Goal: Information Seeking & Learning: Learn about a topic

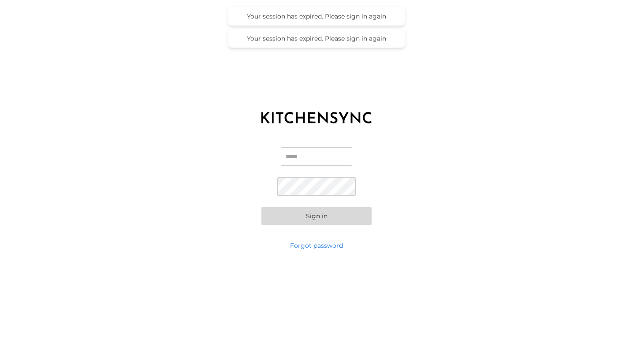
click at [303, 148] on input "Email" at bounding box center [316, 156] width 71 height 19
type input "**********"
click at [291, 213] on button "Sign in" at bounding box center [316, 216] width 110 height 18
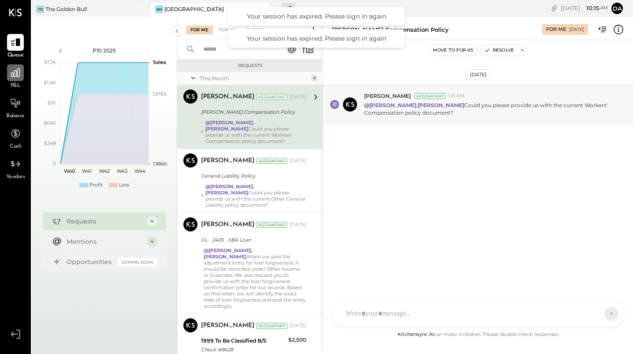
click at [13, 75] on icon at bounding box center [15, 72] width 9 height 9
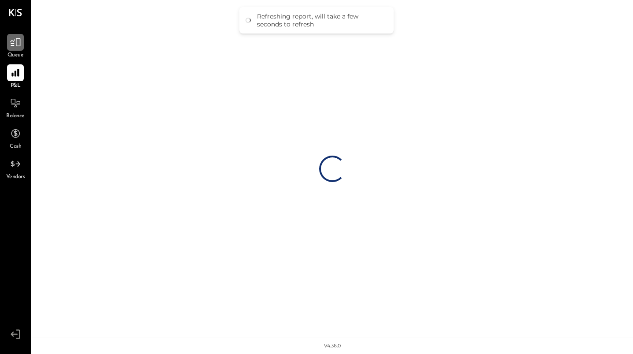
click at [23, 44] on div at bounding box center [15, 42] width 17 height 17
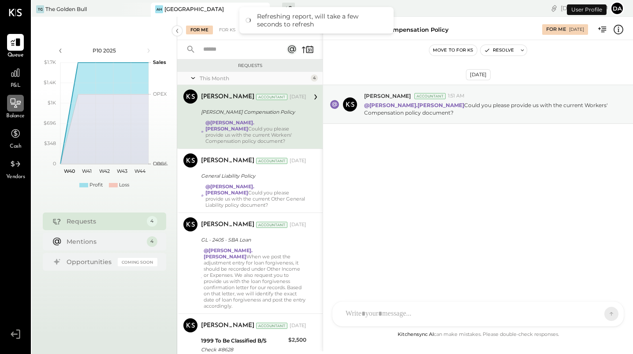
click at [11, 100] on icon at bounding box center [15, 102] width 11 height 11
click at [15, 74] on icon at bounding box center [15, 72] width 11 height 11
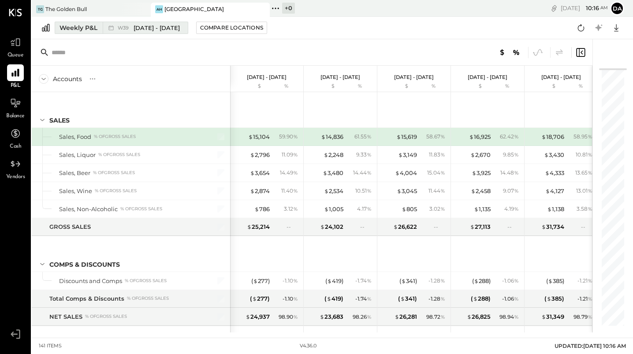
click at [71, 29] on div "Weekly P&L" at bounding box center [79, 27] width 38 height 9
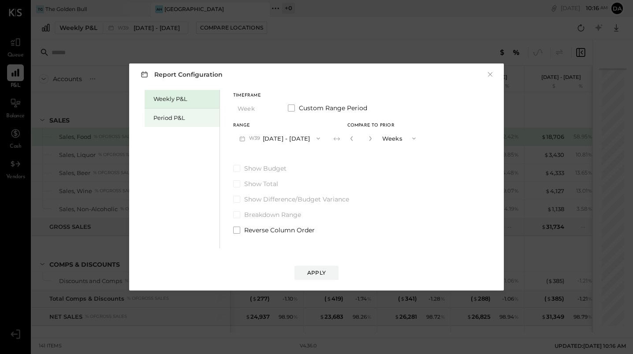
click at [159, 115] on div "Period P&L" at bounding box center [184, 118] width 62 height 8
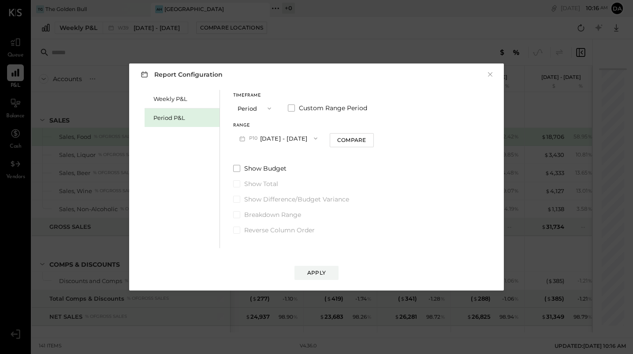
click at [300, 139] on button "P10 [DATE] - [DATE]" at bounding box center [278, 138] width 90 height 16
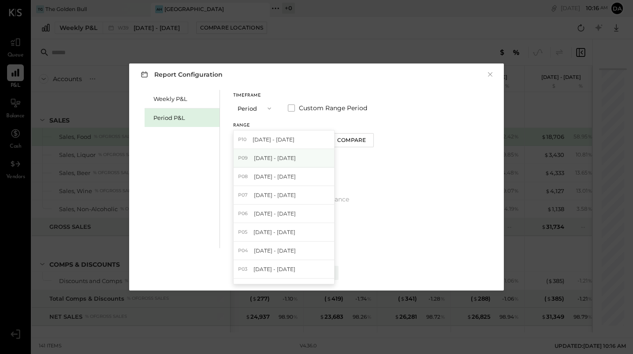
click at [275, 156] on span "[DATE] - [DATE]" at bounding box center [275, 157] width 42 height 7
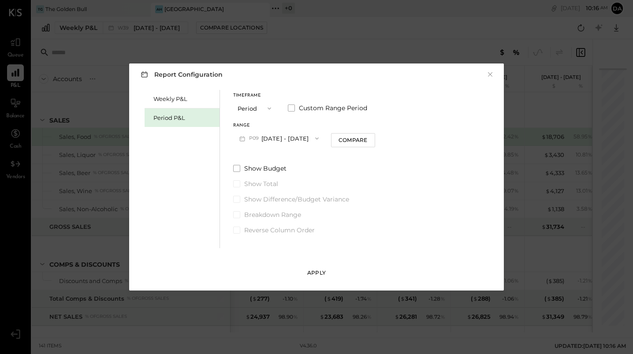
click at [315, 267] on button "Apply" at bounding box center [316, 273] width 44 height 14
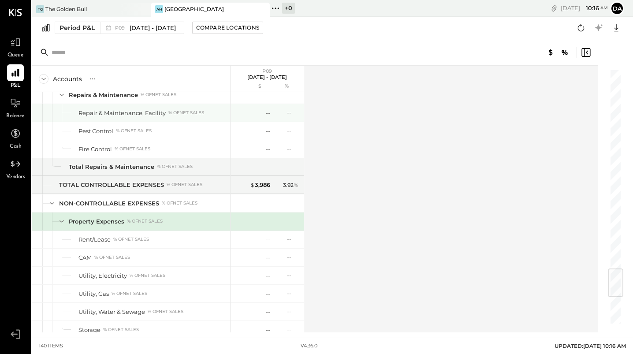
scroll to position [1703, 0]
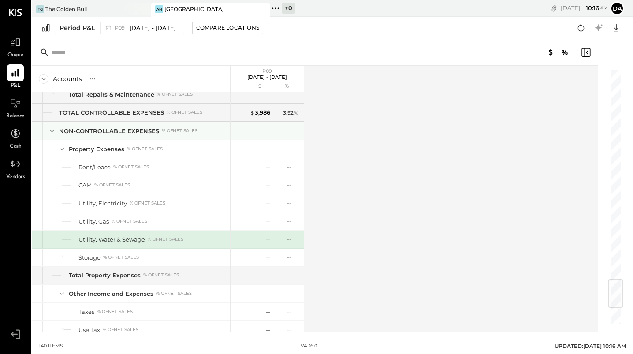
scroll to position [1776, 0]
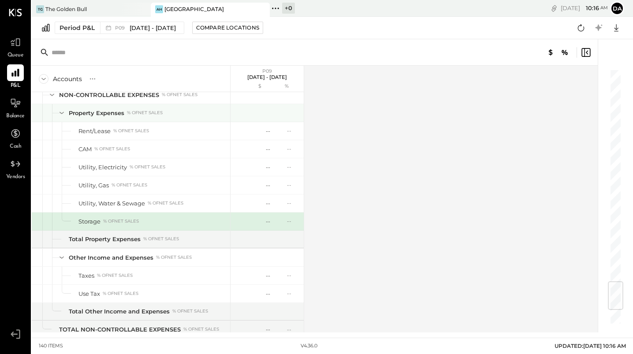
scroll to position [1812, 0]
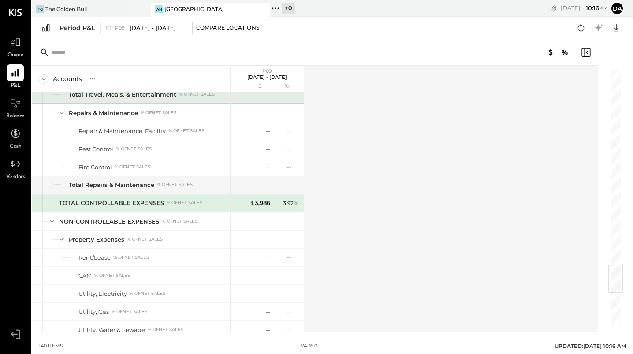
scroll to position [1649, 0]
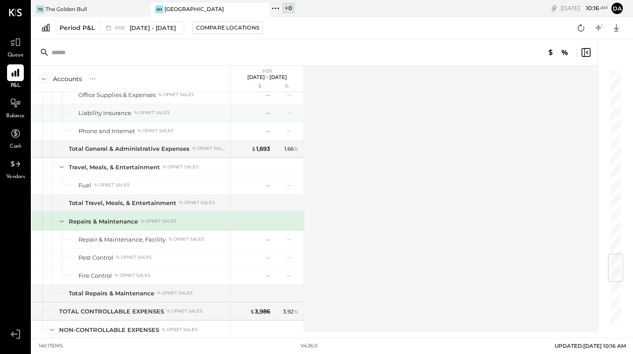
scroll to position [1541, 0]
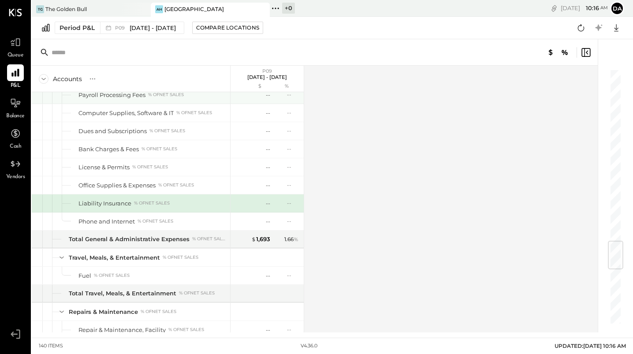
scroll to position [1450, 0]
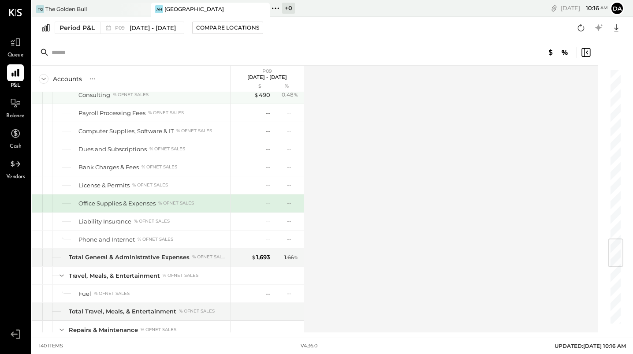
scroll to position [1432, 0]
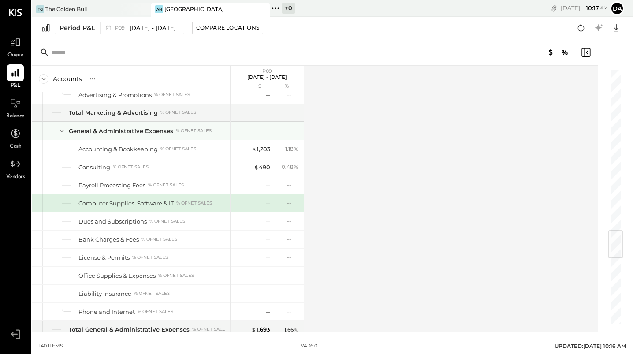
scroll to position [1324, 0]
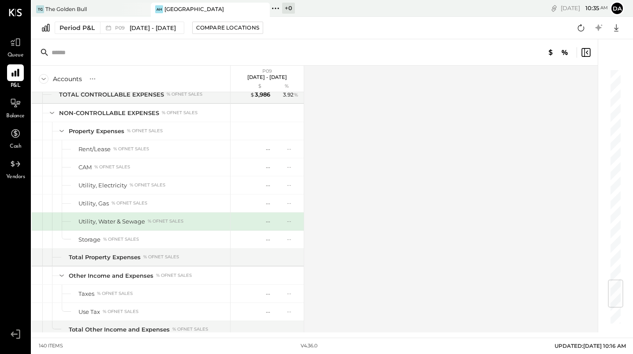
scroll to position [1794, 0]
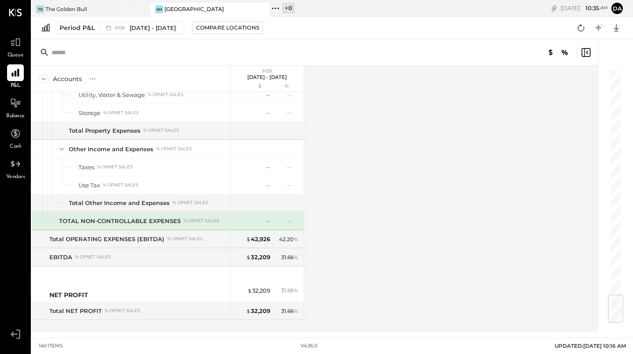
scroll to position [1912, 0]
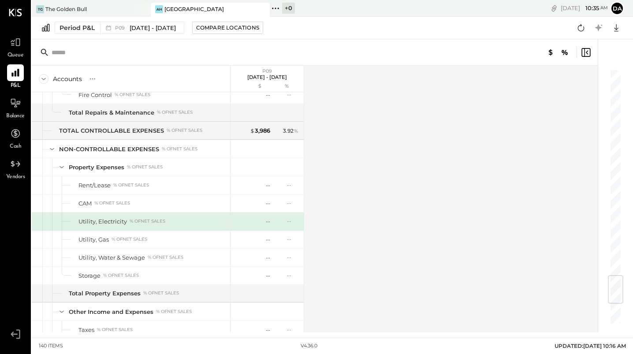
scroll to position [1721, 0]
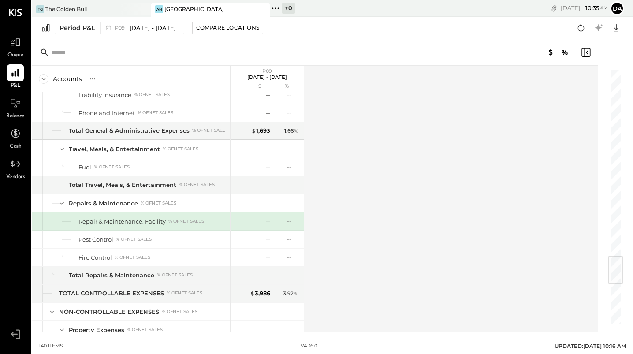
scroll to position [1541, 0]
